Goal: Task Accomplishment & Management: Manage account settings

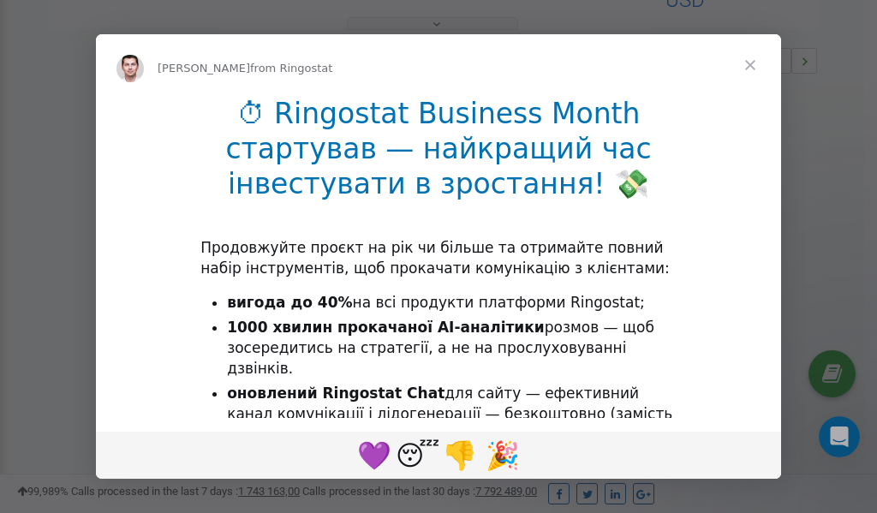
click at [749, 63] on span "Close" at bounding box center [751, 65] width 62 height 62
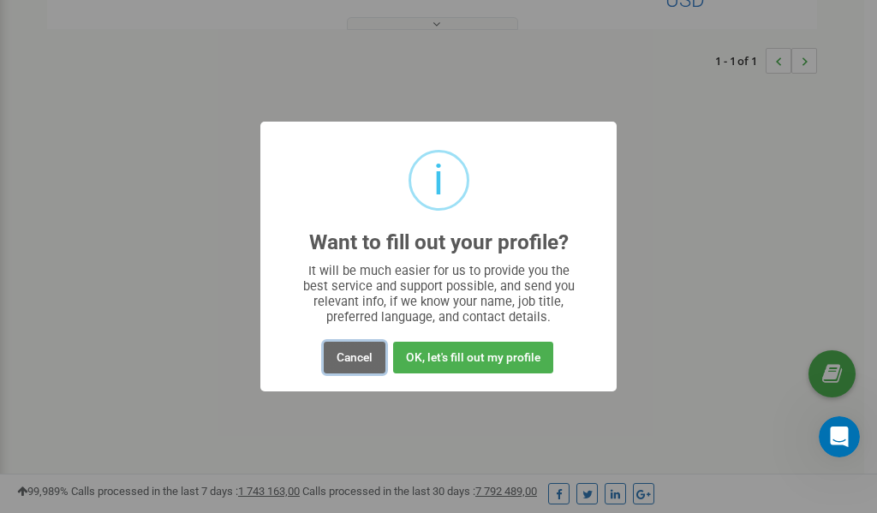
click at [362, 352] on button "Cancel" at bounding box center [355, 358] width 62 height 32
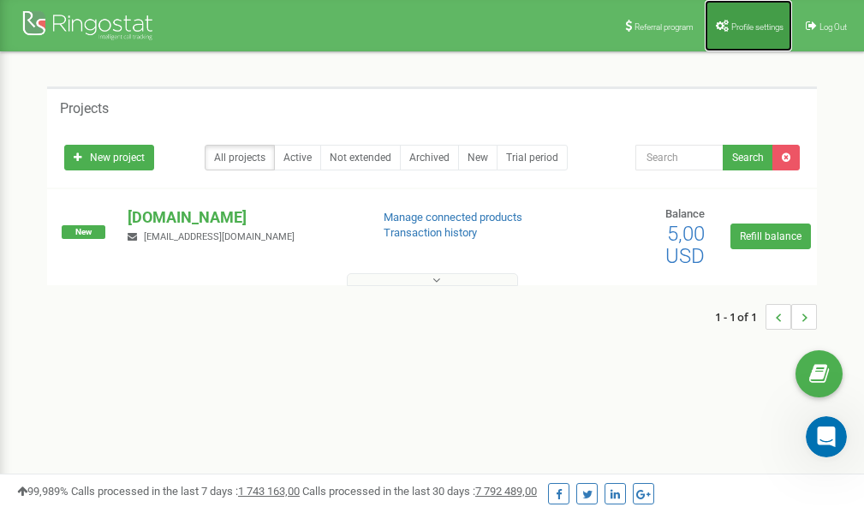
click at [752, 38] on link "Profile settings" at bounding box center [748, 25] width 87 height 51
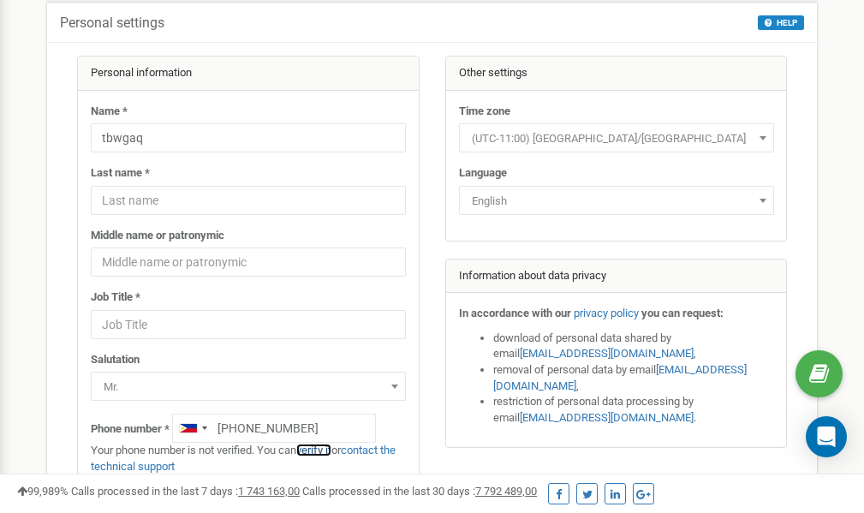
click at [327, 449] on link "verify it" at bounding box center [313, 450] width 35 height 13
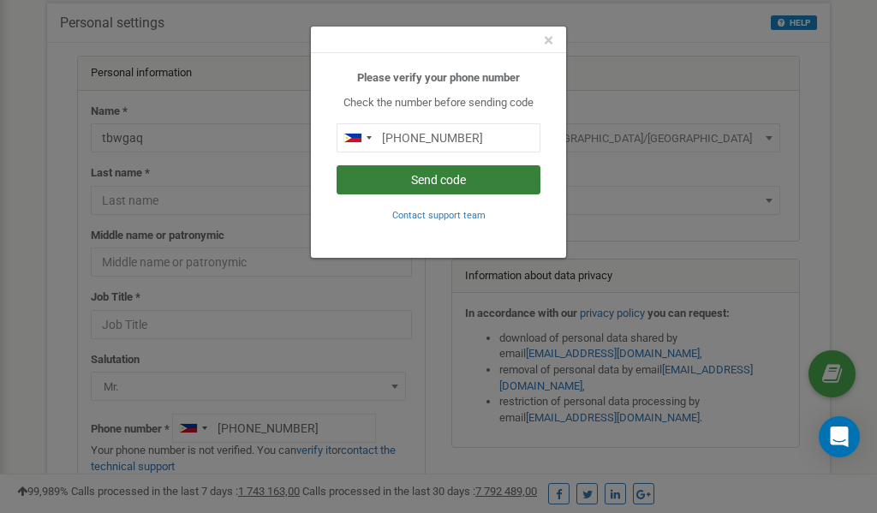
click at [455, 178] on button "Send code" at bounding box center [439, 179] width 204 height 29
